Goal: Use online tool/utility: Utilize a website feature to perform a specific function

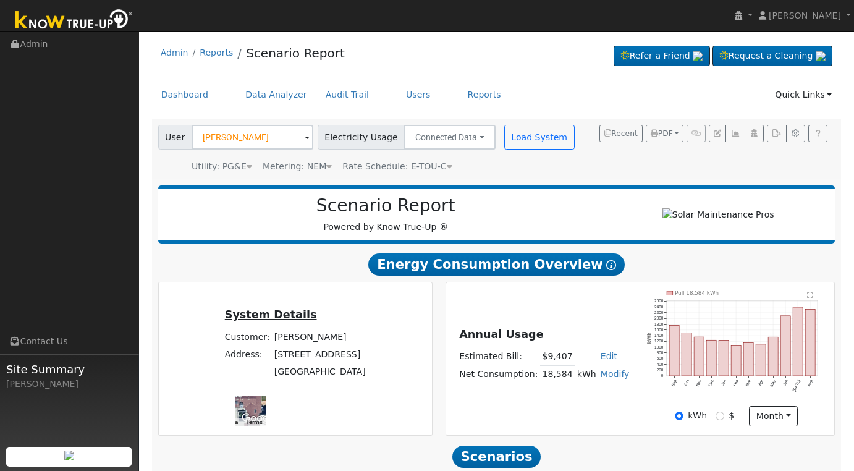
scroll to position [178, 0]
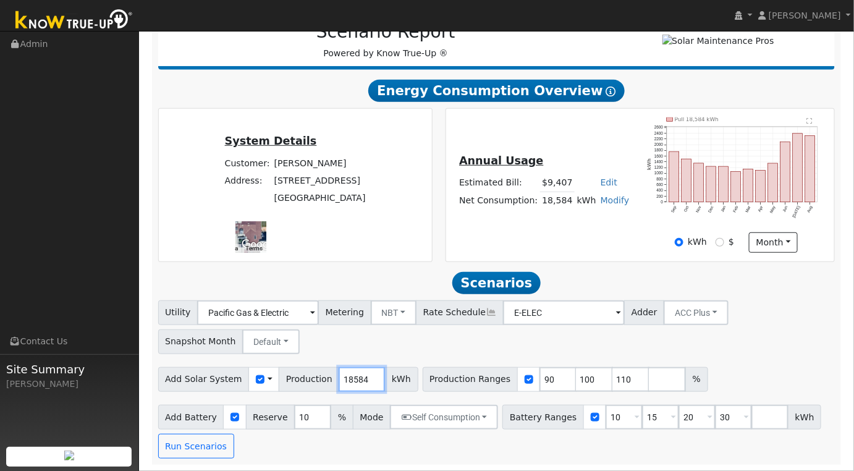
click at [340, 377] on input "18584" at bounding box center [362, 379] width 46 height 25
type input "21763"
click at [540, 383] on input "90" at bounding box center [558, 379] width 37 height 25
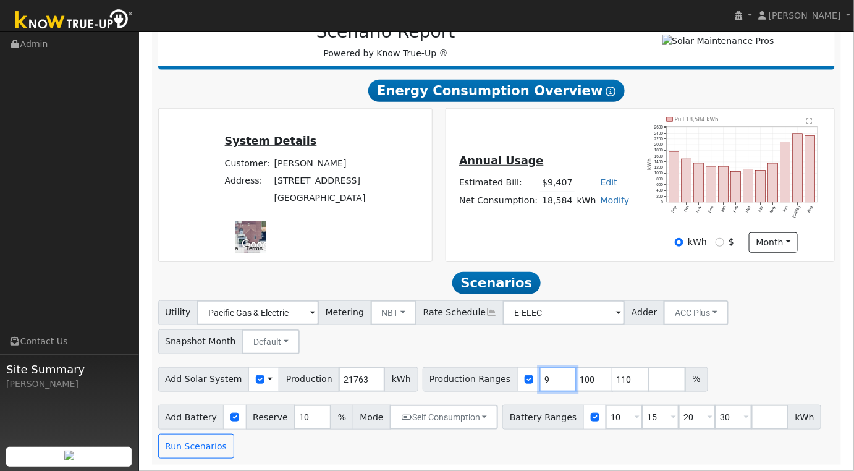
type input "100"
type input "110"
type input "100"
click at [606, 422] on input "10" at bounding box center [624, 417] width 37 height 25
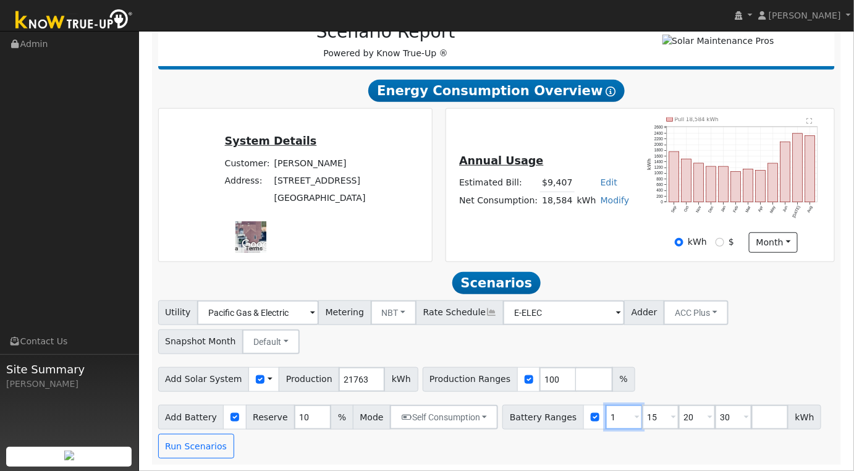
type input "15"
type input "20"
type input "30"
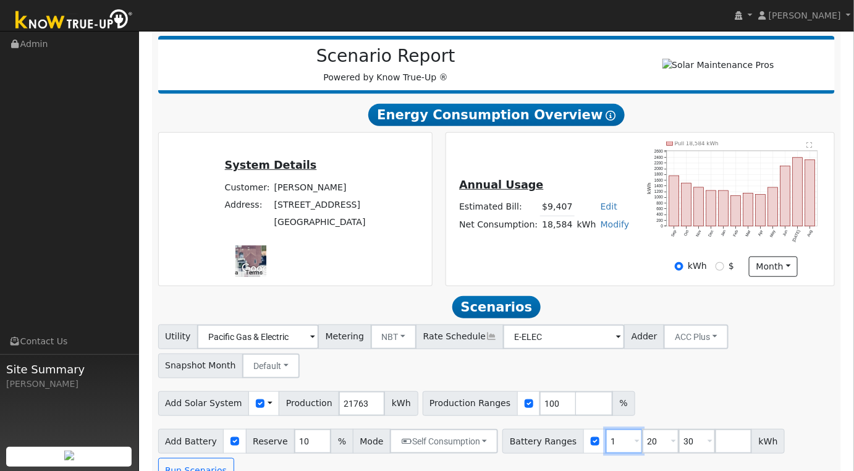
type input "20"
type input "30"
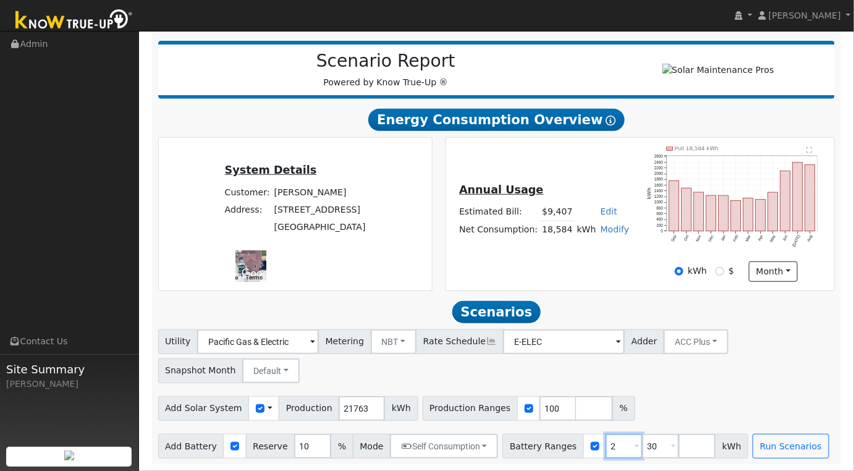
type input "30"
type input "3"
type input "27"
click at [684, 400] on div "Add Solar System Use CSV Data Production 21763 kWh Production Ranges 100 %" at bounding box center [497, 406] width 682 height 29
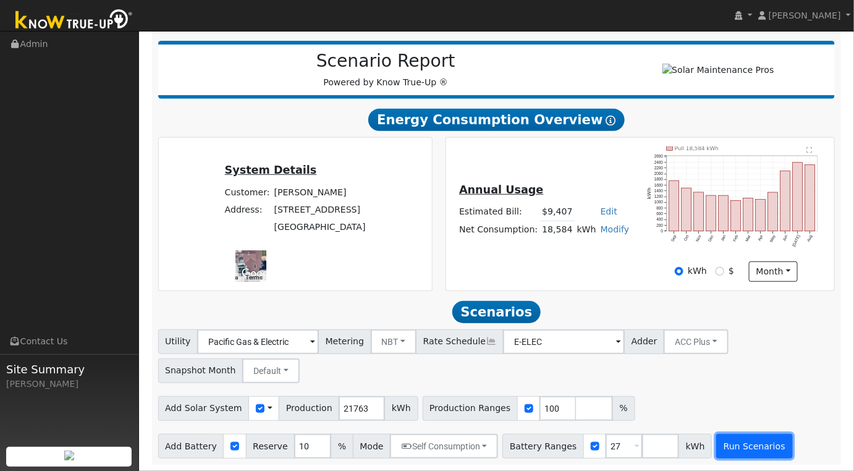
click at [730, 448] on button "Run Scenarios" at bounding box center [754, 446] width 76 height 25
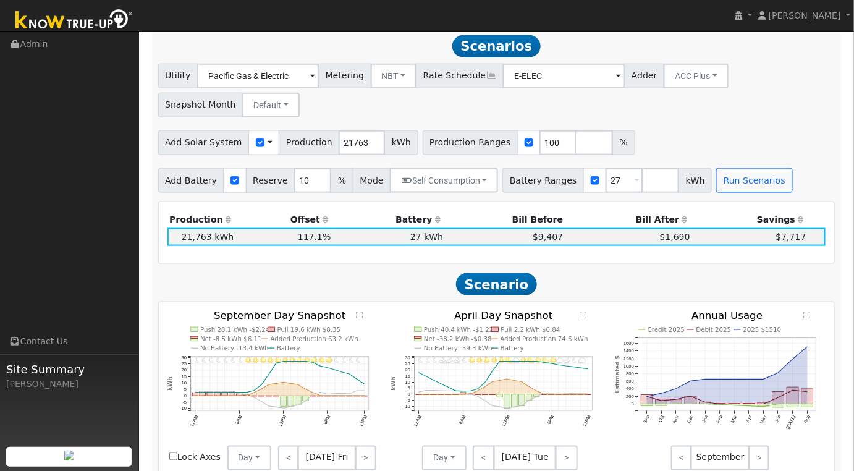
scroll to position [412, 0]
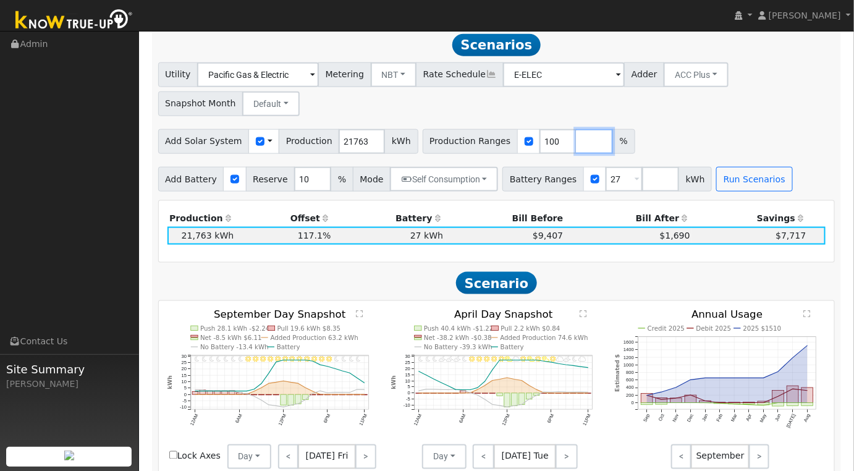
click at [576, 145] on input "number" at bounding box center [594, 141] width 37 height 25
type input "80"
type input "100"
click at [716, 176] on button "Run Scenarios" at bounding box center [754, 179] width 76 height 25
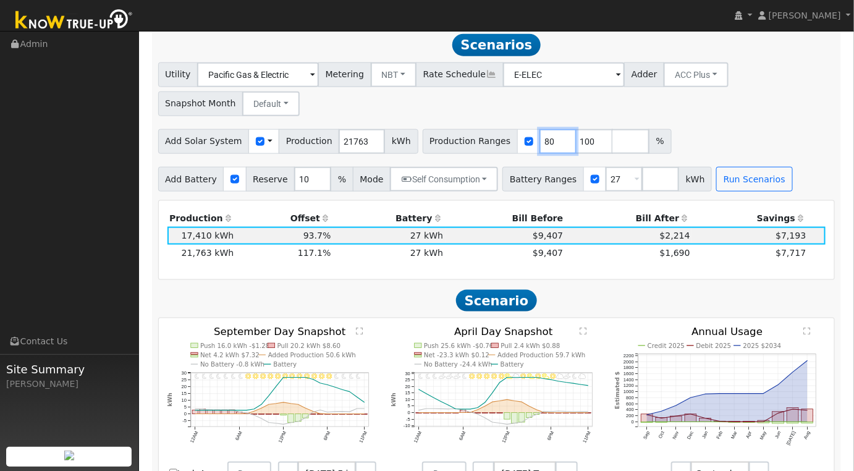
click at [540, 145] on input "80" at bounding box center [558, 141] width 37 height 25
type input "100"
click at [716, 184] on button "Run Scenarios" at bounding box center [754, 179] width 76 height 25
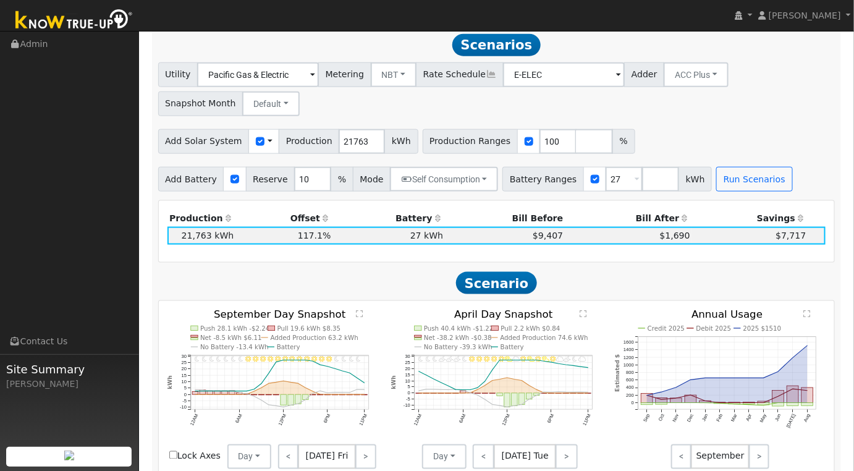
scroll to position [0, 0]
